Goal: Information Seeking & Learning: Learn about a topic

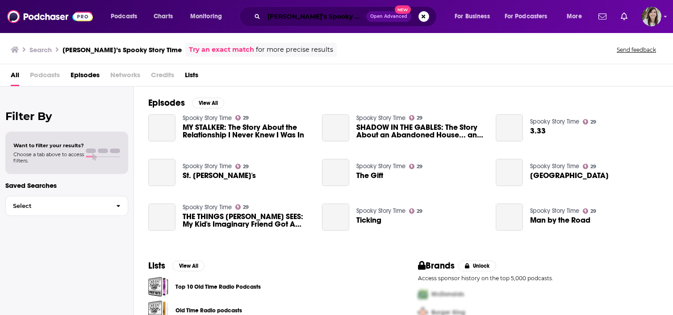
click at [311, 14] on input "[PERSON_NAME]’s Spooky Story Time" at bounding box center [315, 16] width 102 height 14
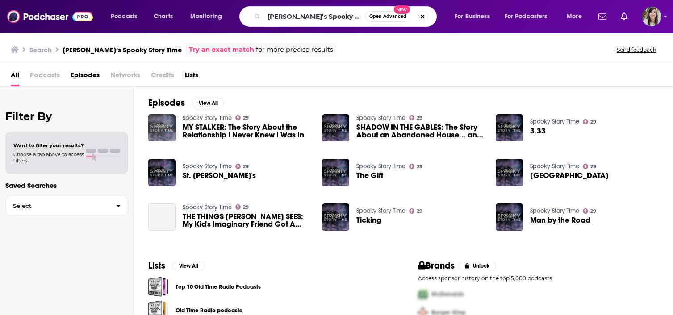
click at [154, 128] on img "MY STALKER: The Story About the Relationship I Never Knew I Was In" at bounding box center [161, 127] width 27 height 27
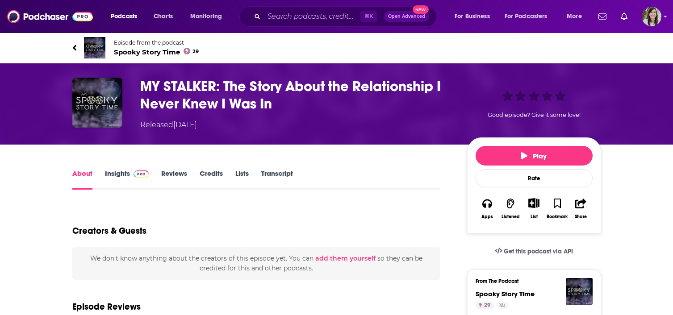
click at [131, 51] on span "Spooky Story Time 29" at bounding box center [156, 52] width 85 height 8
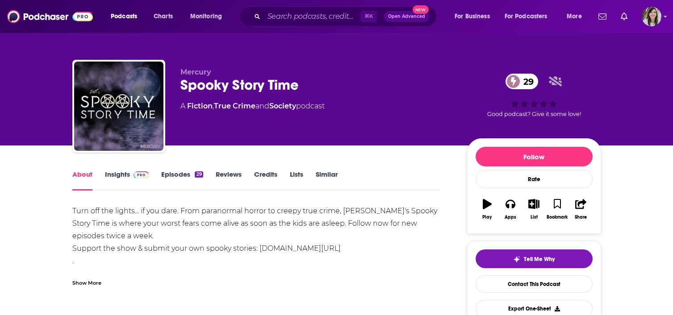
click at [128, 172] on link "Insights" at bounding box center [127, 180] width 44 height 21
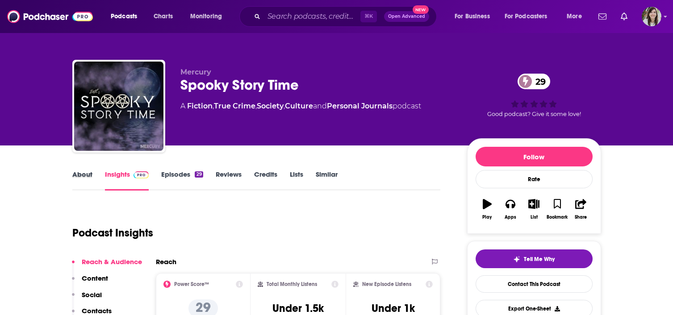
click at [98, 178] on div "About" at bounding box center [88, 180] width 33 height 21
